Goal: Task Accomplishment & Management: Manage account settings

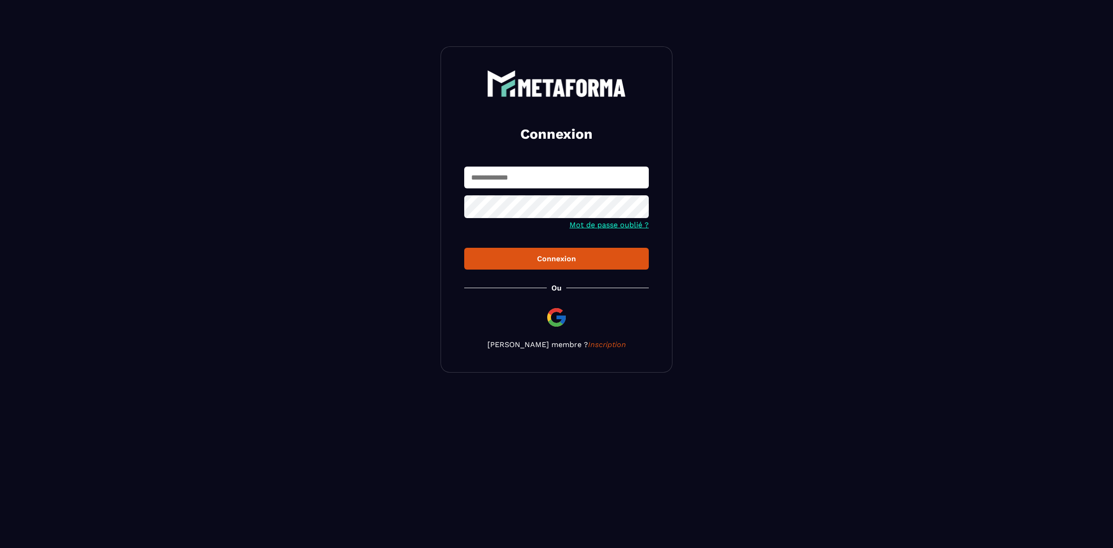
click at [559, 179] on input "text" at bounding box center [556, 177] width 185 height 22
type input "**********"
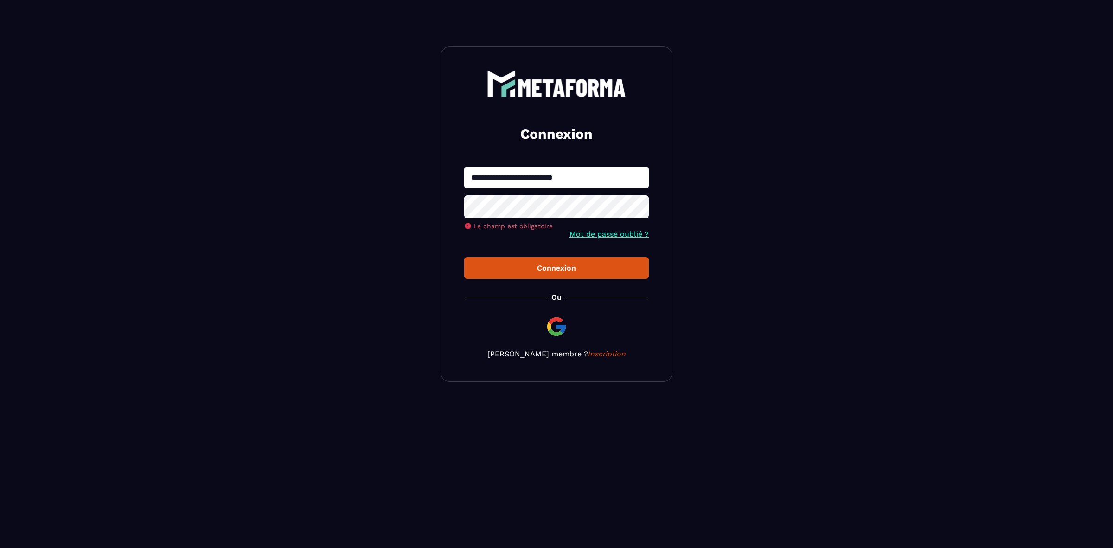
click at [560, 320] on img at bounding box center [556, 326] width 22 height 22
